Goal: Task Accomplishment & Management: Use online tool/utility

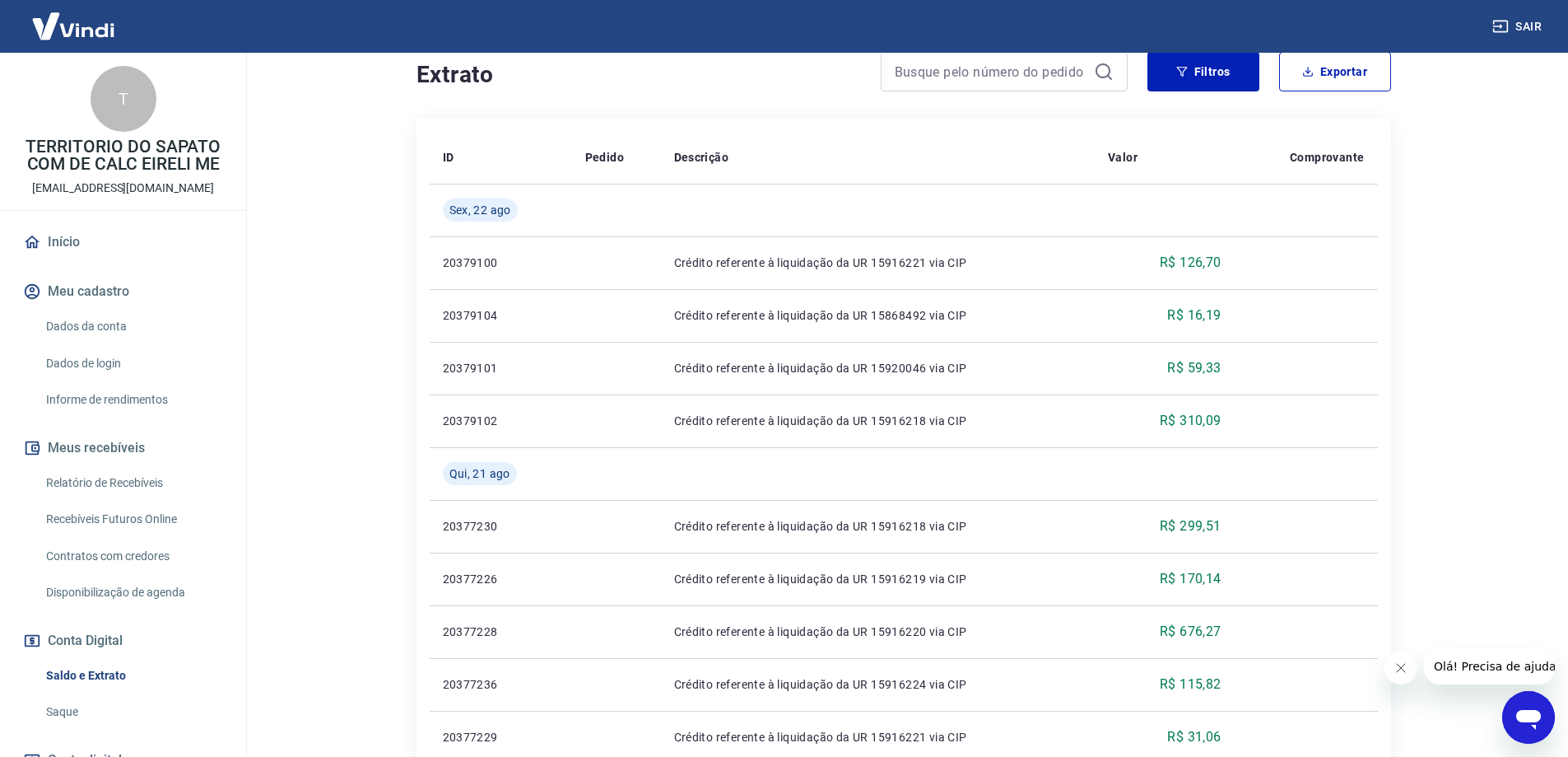
scroll to position [412, 0]
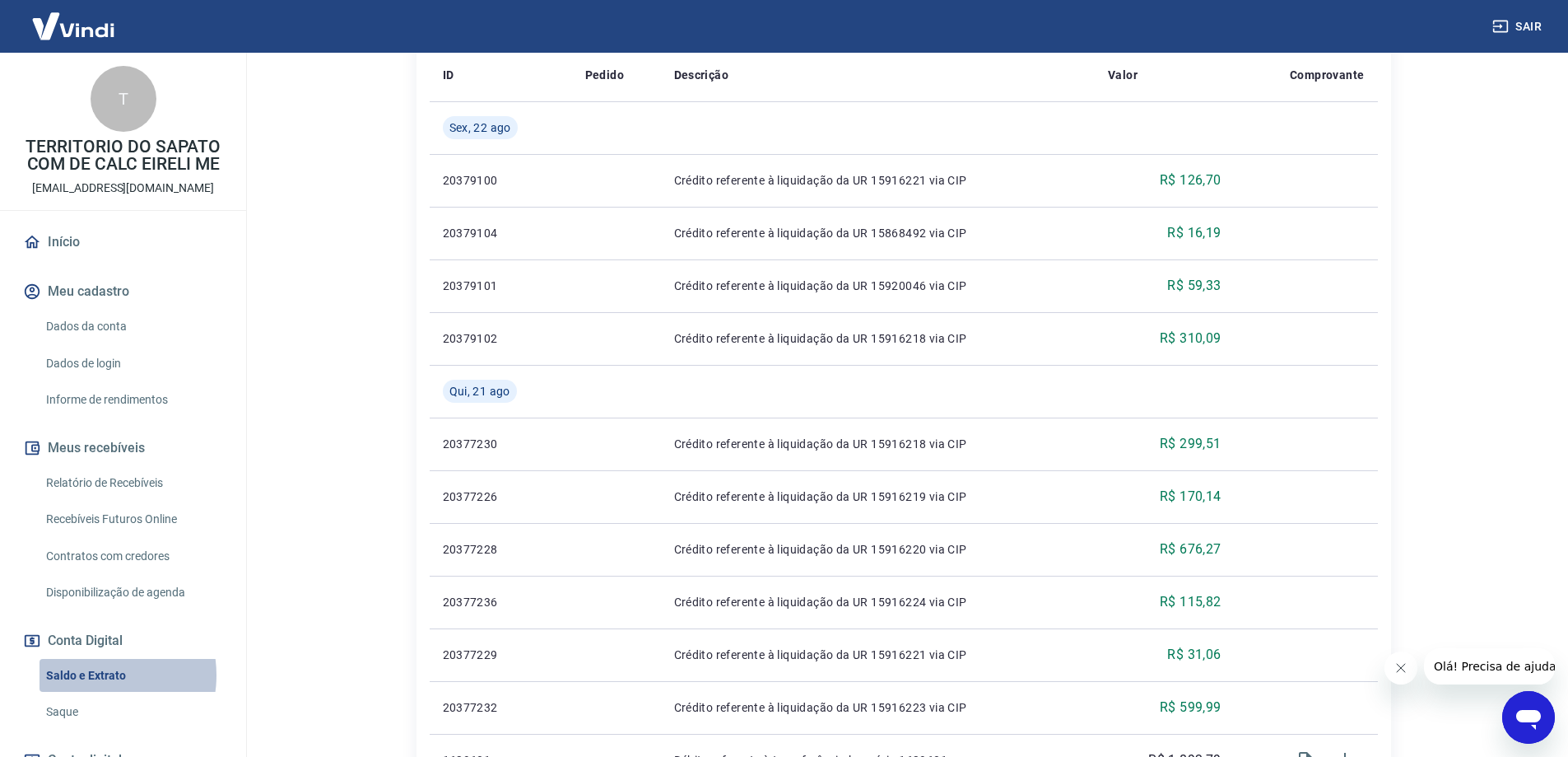
click at [88, 674] on link "Saldo e Extrato" at bounding box center [132, 675] width 187 height 34
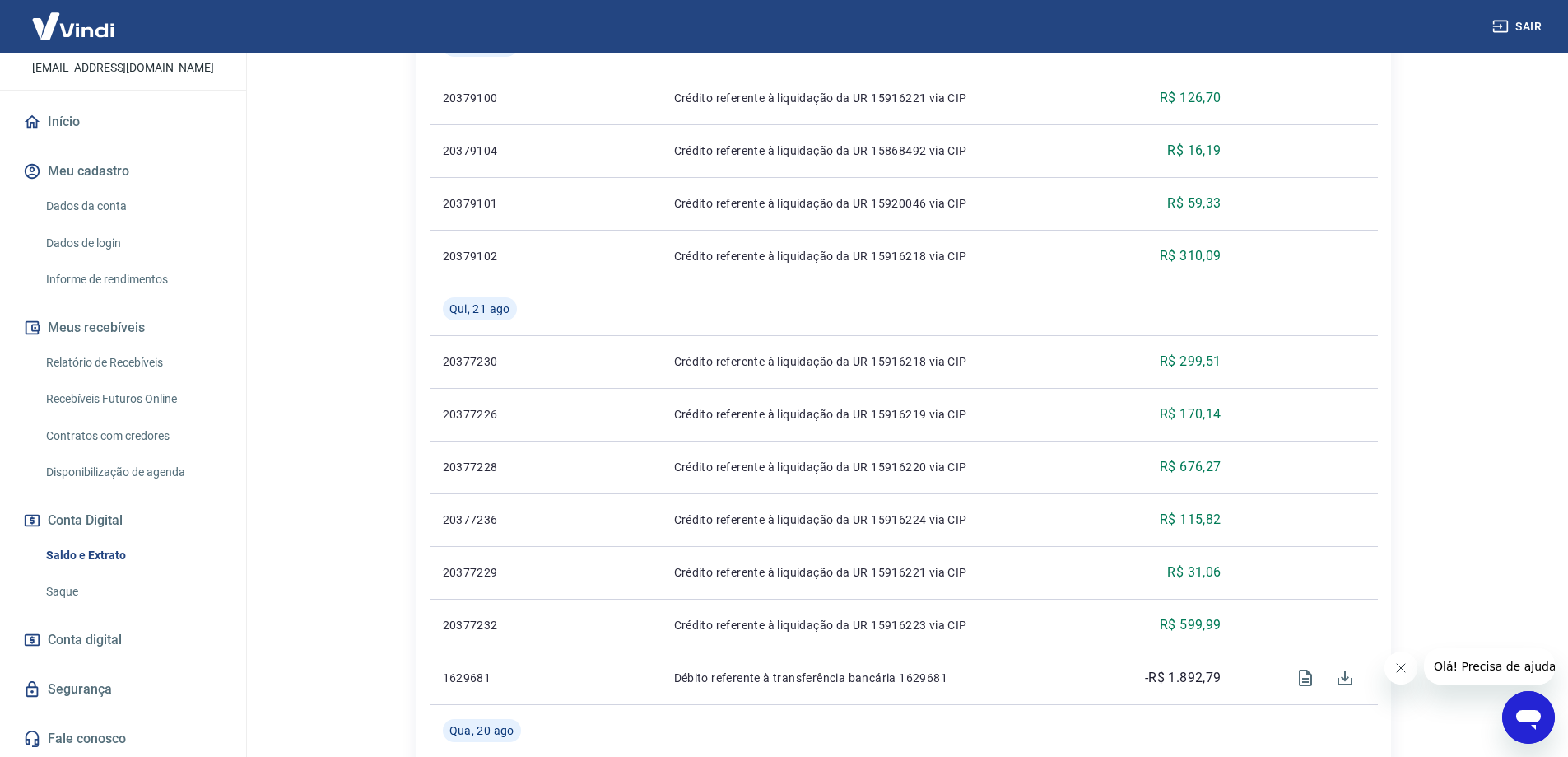
scroll to position [741, 0]
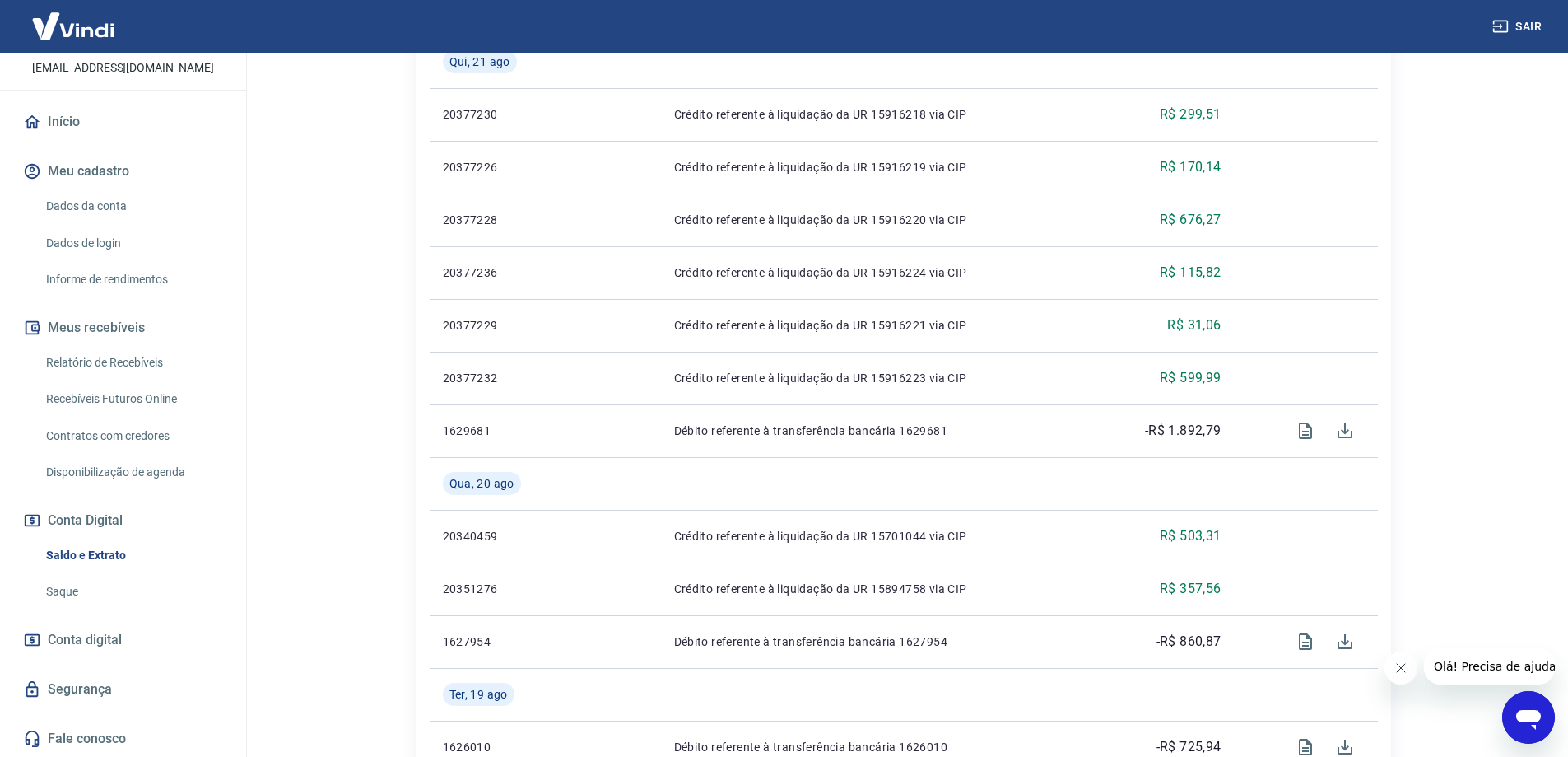
click at [117, 635] on span "Conta digital" at bounding box center [84, 640] width 74 height 23
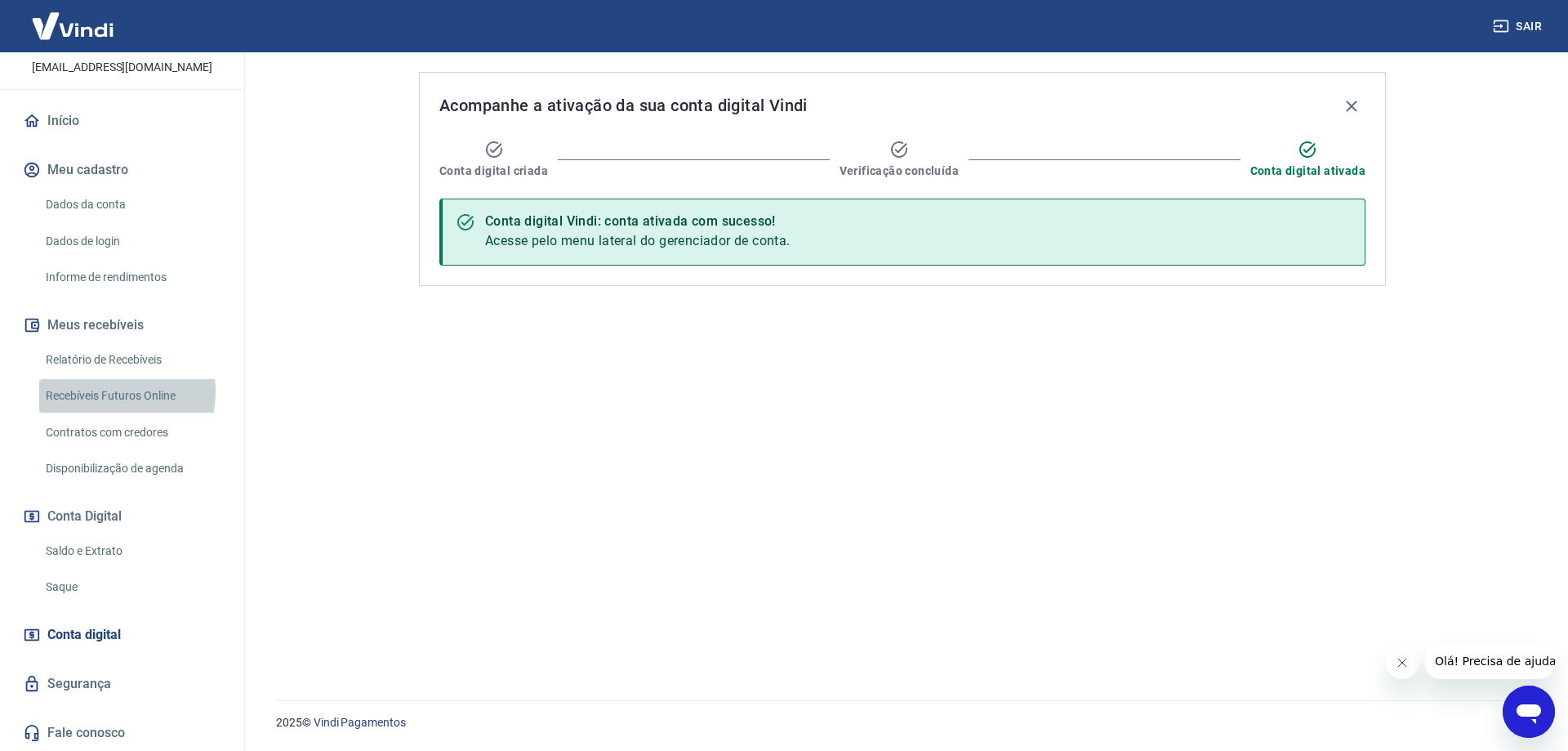
click at [100, 391] on link "Recebíveis Futuros Online" at bounding box center [131, 395] width 185 height 34
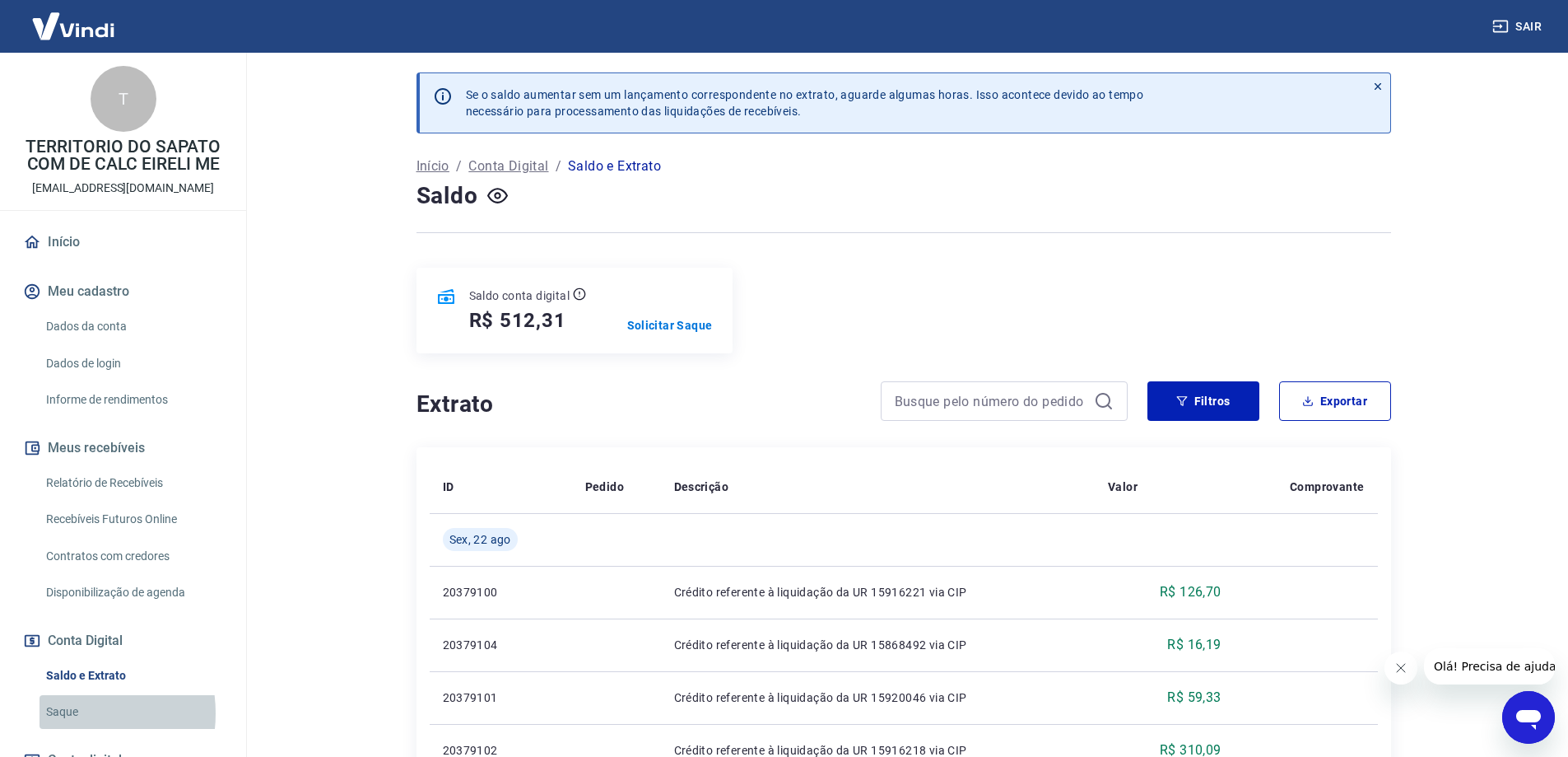
click at [65, 713] on link "Saque" at bounding box center [132, 712] width 187 height 34
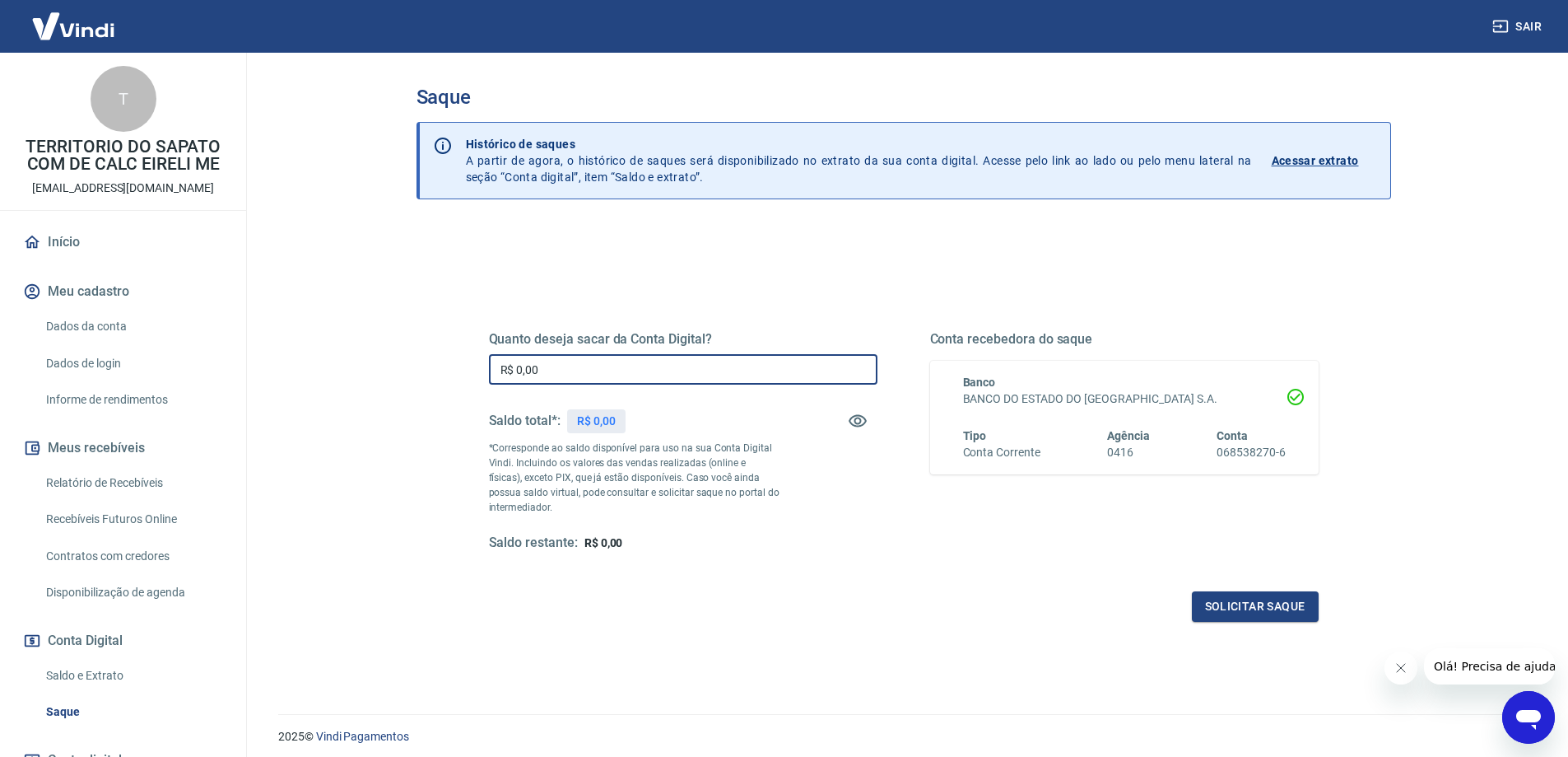
drag, startPoint x: 596, startPoint y: 368, endPoint x: 332, endPoint y: 370, distance: 264.0
click at [337, 374] on main "Saque Histórico de saques A partir de agora, o histórico de saques será disponi…" at bounding box center [903, 404] width 1329 height 704
type input "R$ 512,31"
click at [1266, 613] on button "Solicitar saque" at bounding box center [1255, 606] width 127 height 31
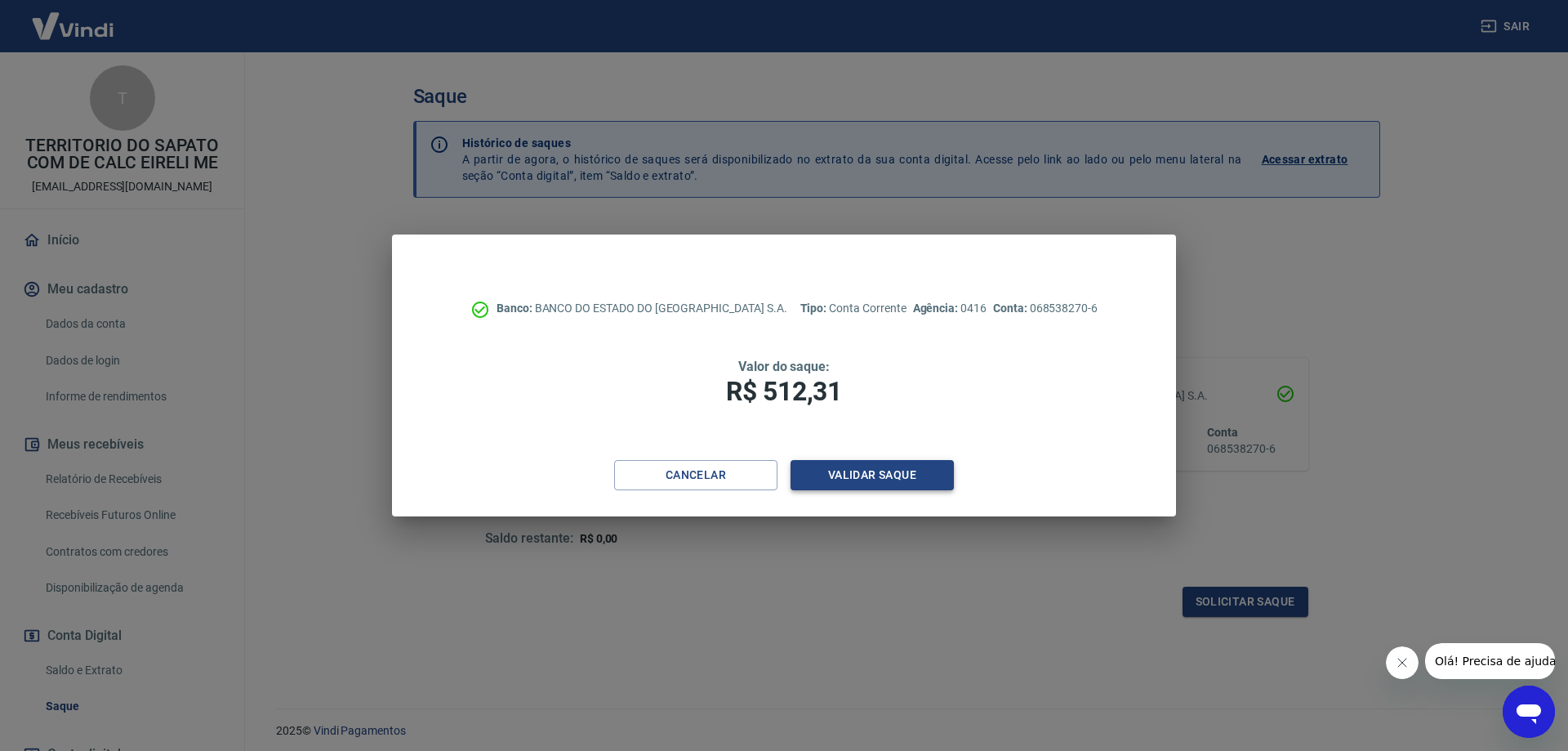
click at [865, 480] on button "Validar saque" at bounding box center [872, 475] width 163 height 31
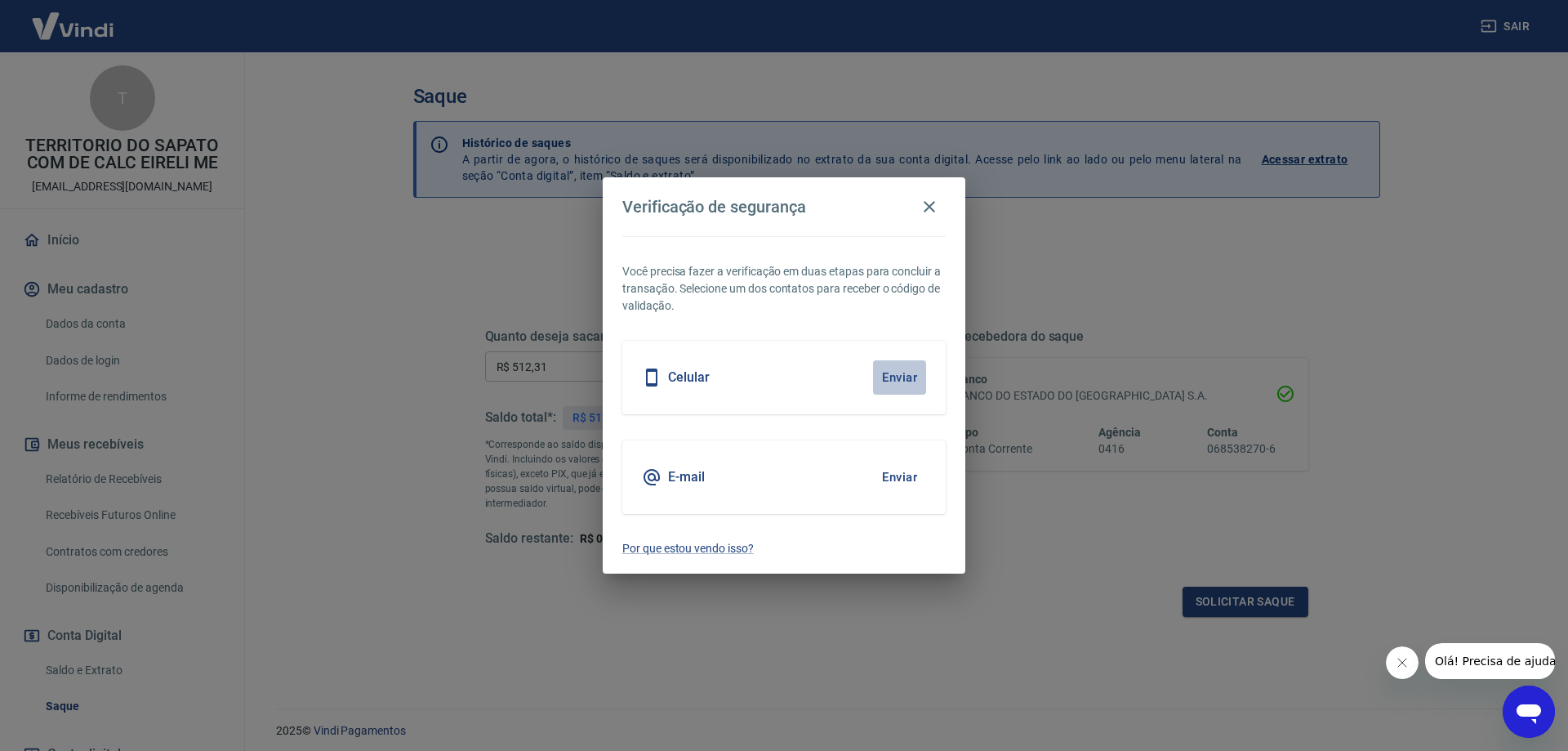
click at [897, 371] on button "Enviar" at bounding box center [899, 378] width 53 height 35
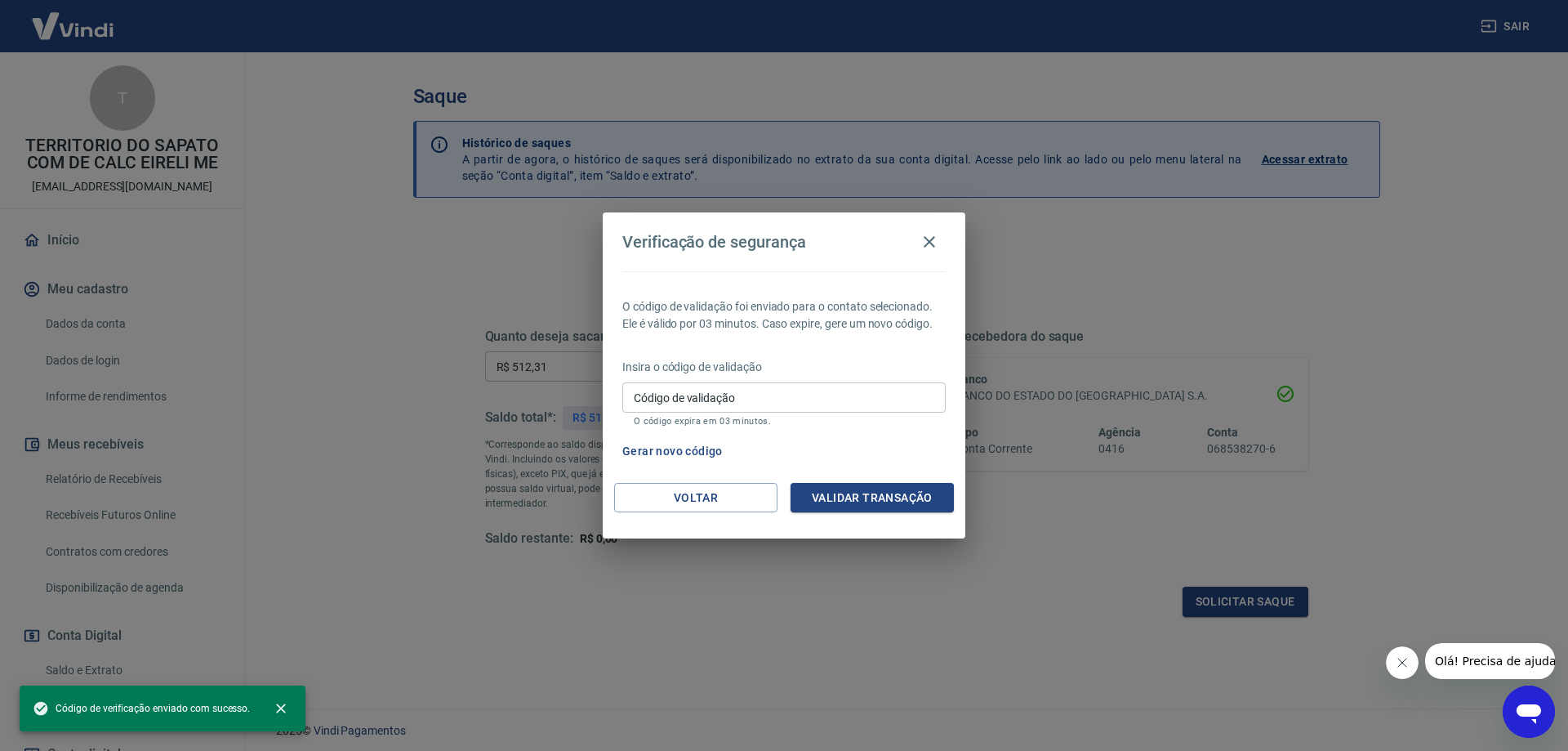
click at [748, 387] on input "Código de validação" at bounding box center [784, 398] width 323 height 31
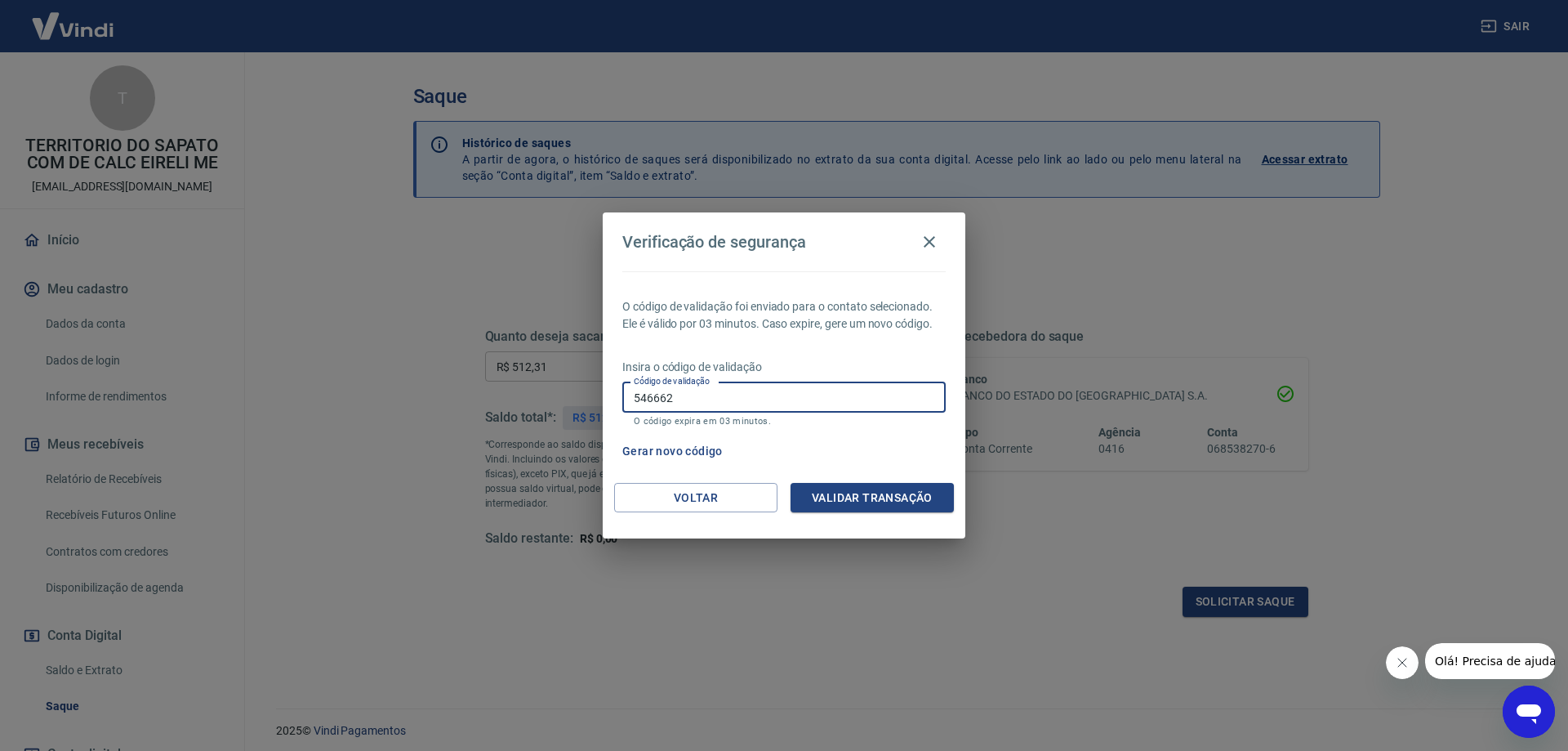
type input "546662"
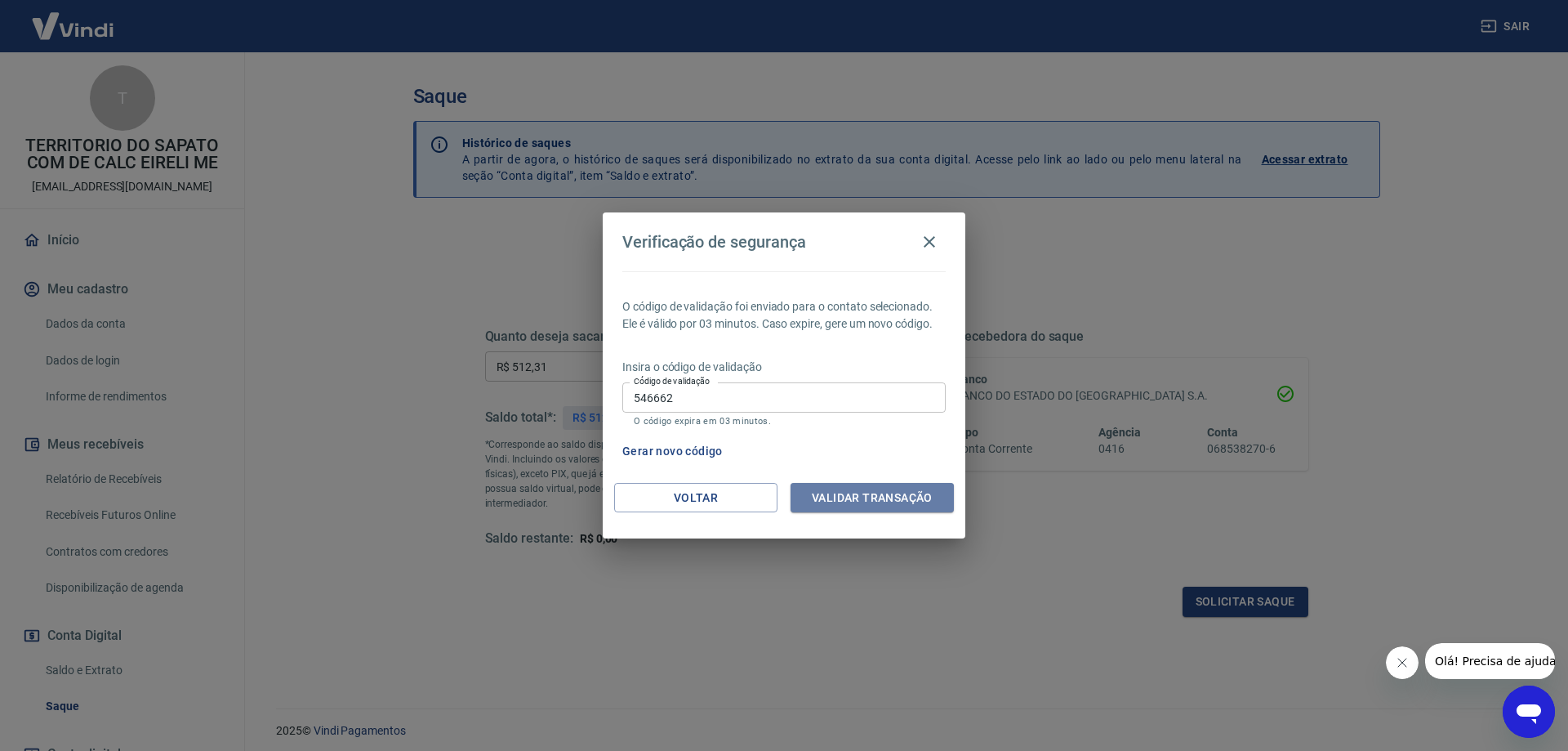
click at [893, 508] on button "Validar transação" at bounding box center [872, 498] width 163 height 31
click at [890, 498] on div "Validar transação" at bounding box center [872, 498] width 163 height 31
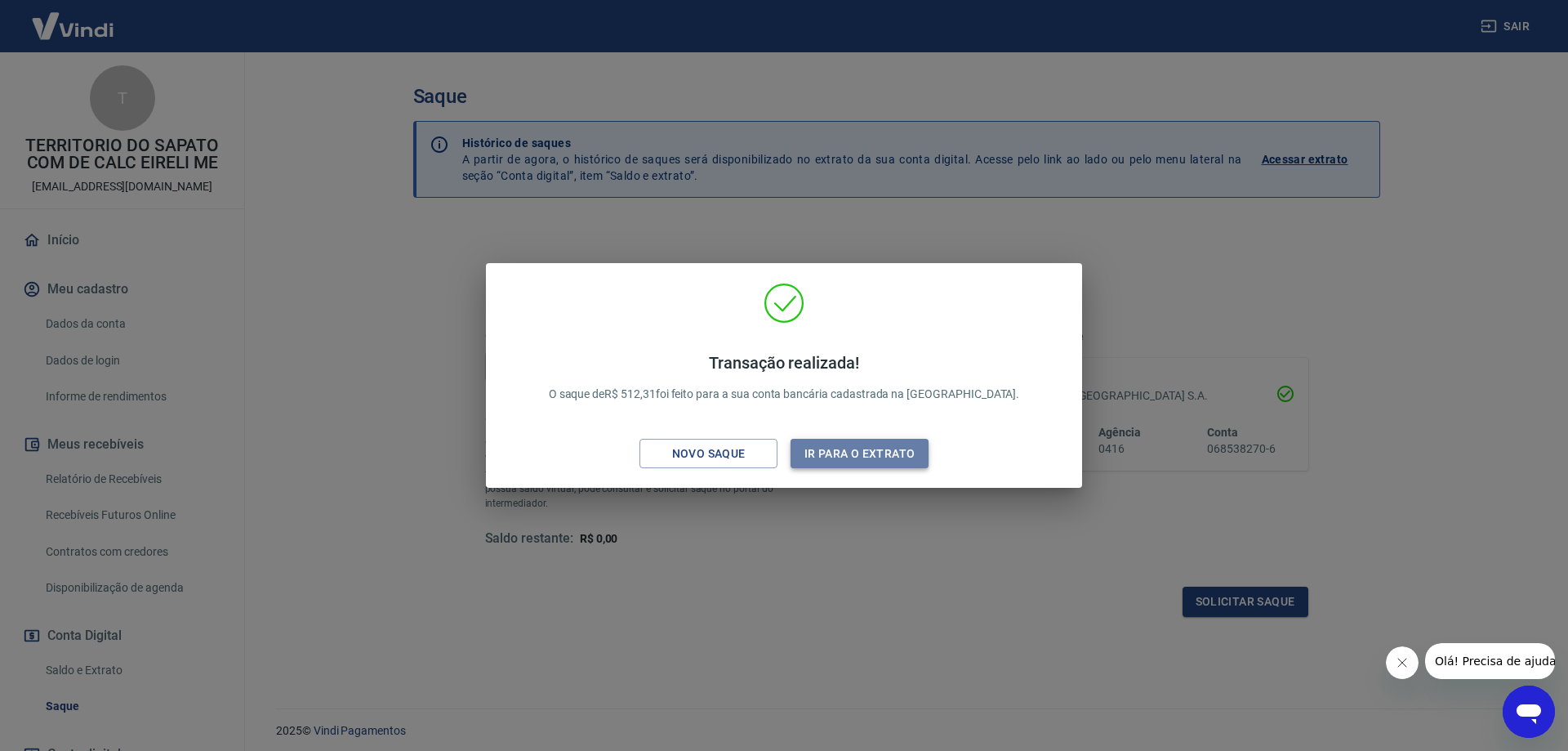
click at [861, 446] on button "Ir para o extrato" at bounding box center [859, 454] width 138 height 31
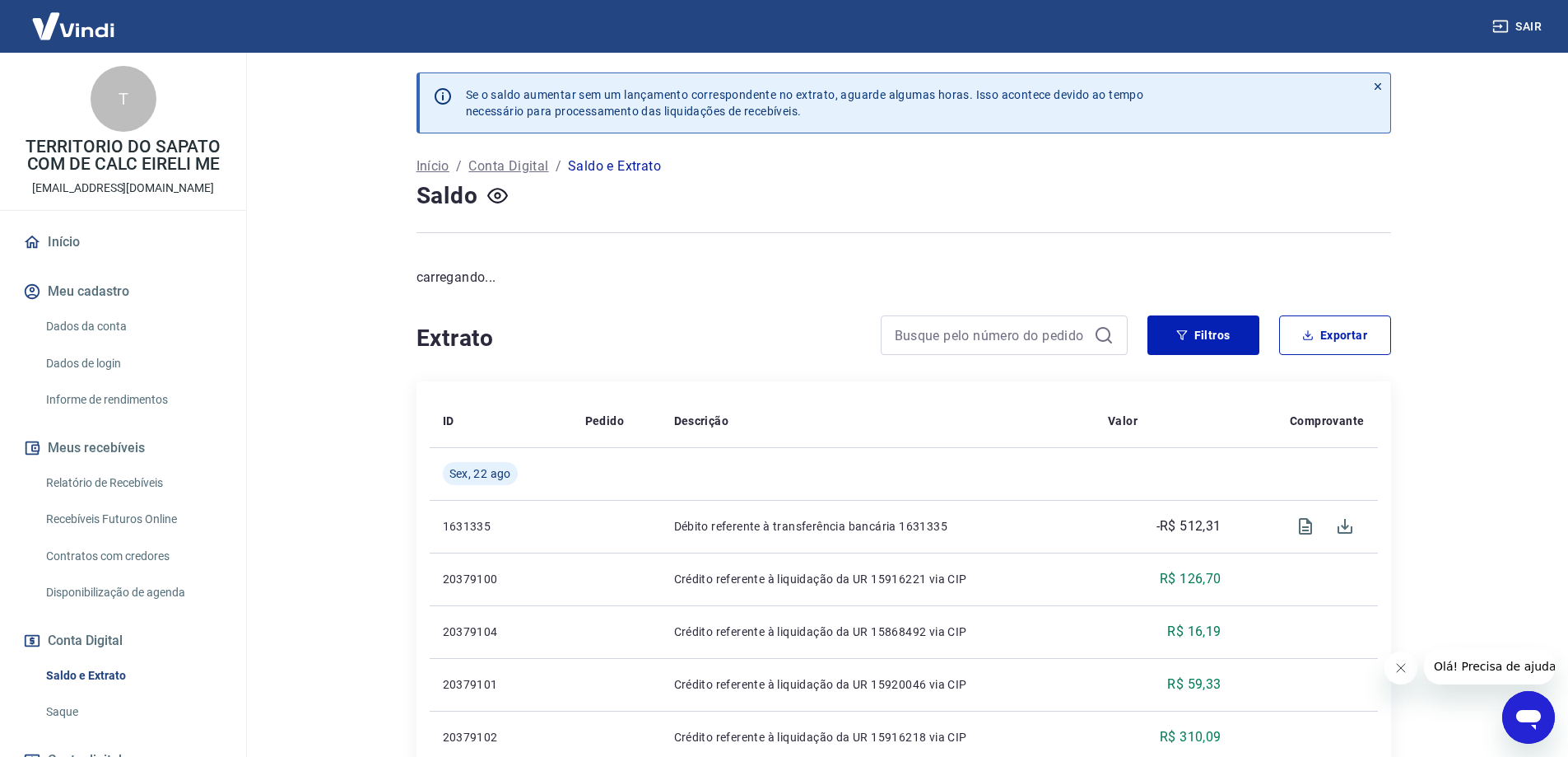
click at [115, 472] on link "Relatório de Recebíveis" at bounding box center [132, 482] width 187 height 34
